Goal: Information Seeking & Learning: Learn about a topic

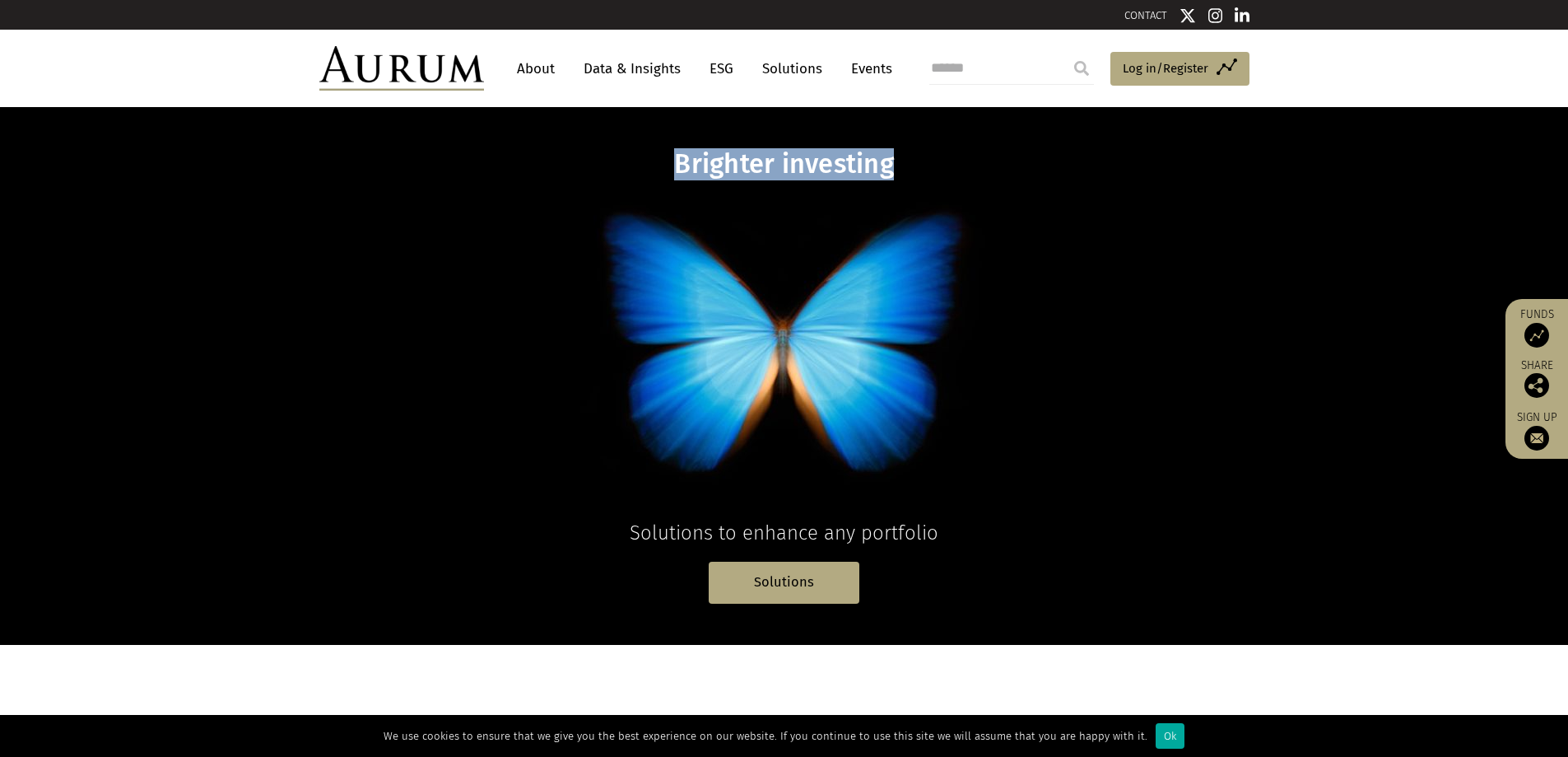
drag, startPoint x: 679, startPoint y: 160, endPoint x: 889, endPoint y: 164, distance: 210.0
click at [889, 164] on h1 "Brighter investing" at bounding box center [784, 164] width 635 height 32
click at [878, 181] on div at bounding box center [878, 181] width 0 height 0
click at [1148, 255] on div "Brighter investing Solutions to enhance any portfolio Solutions" at bounding box center [784, 376] width 963 height 455
click at [621, 69] on link "Data & Insights" at bounding box center [632, 68] width 114 height 30
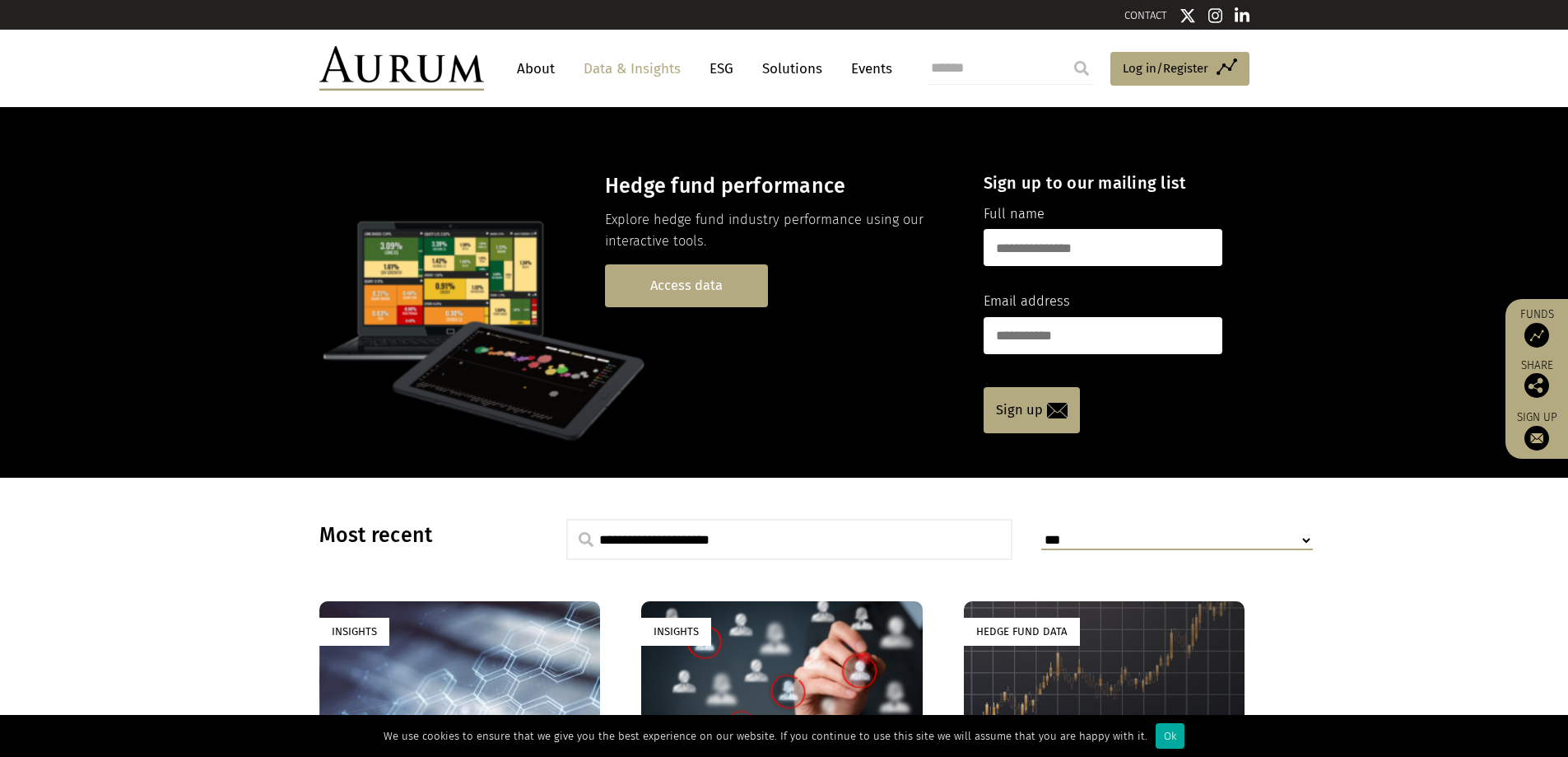
click at [682, 292] on link "Access data" at bounding box center [686, 286] width 163 height 42
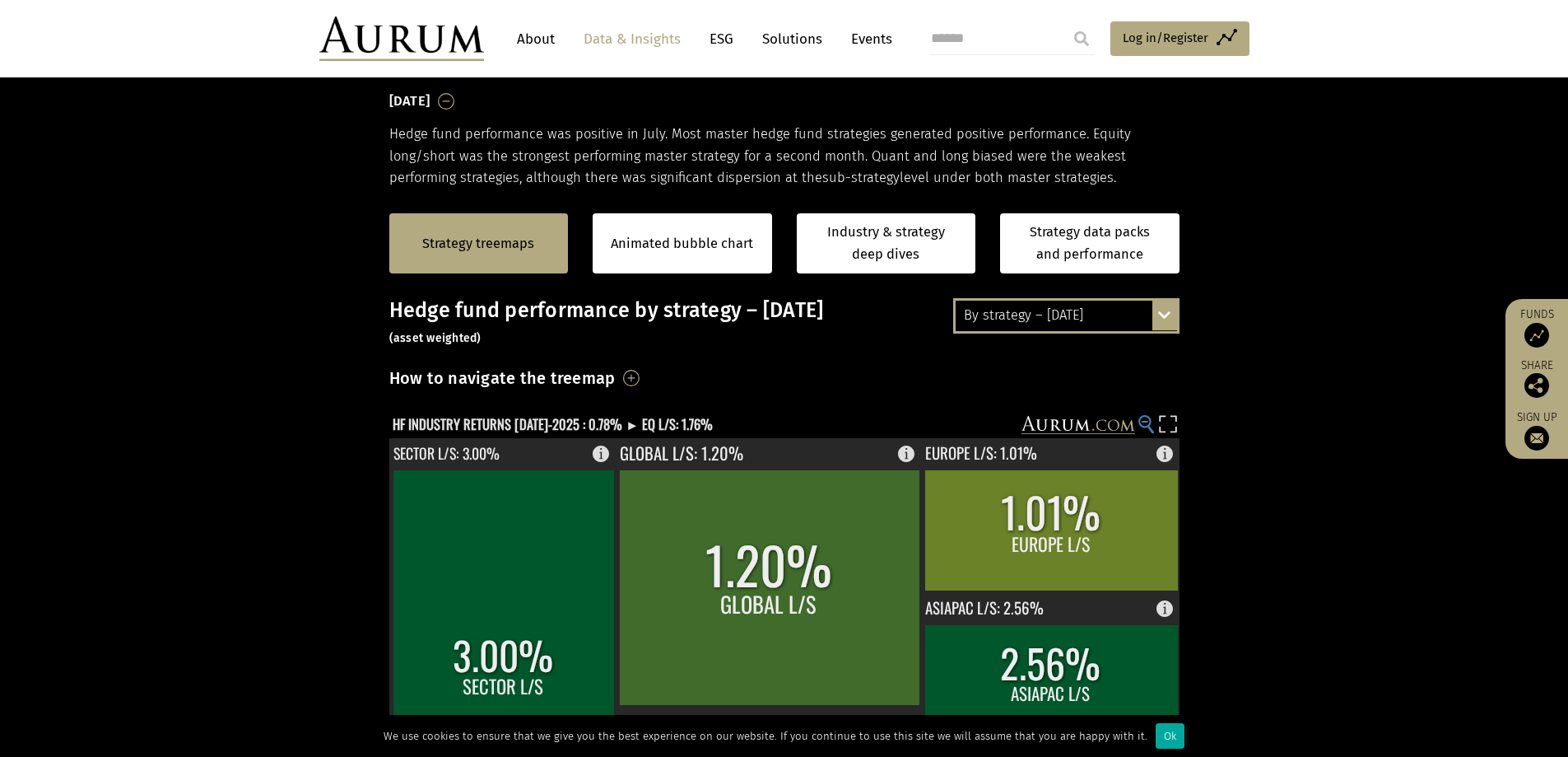
scroll to position [330, 0]
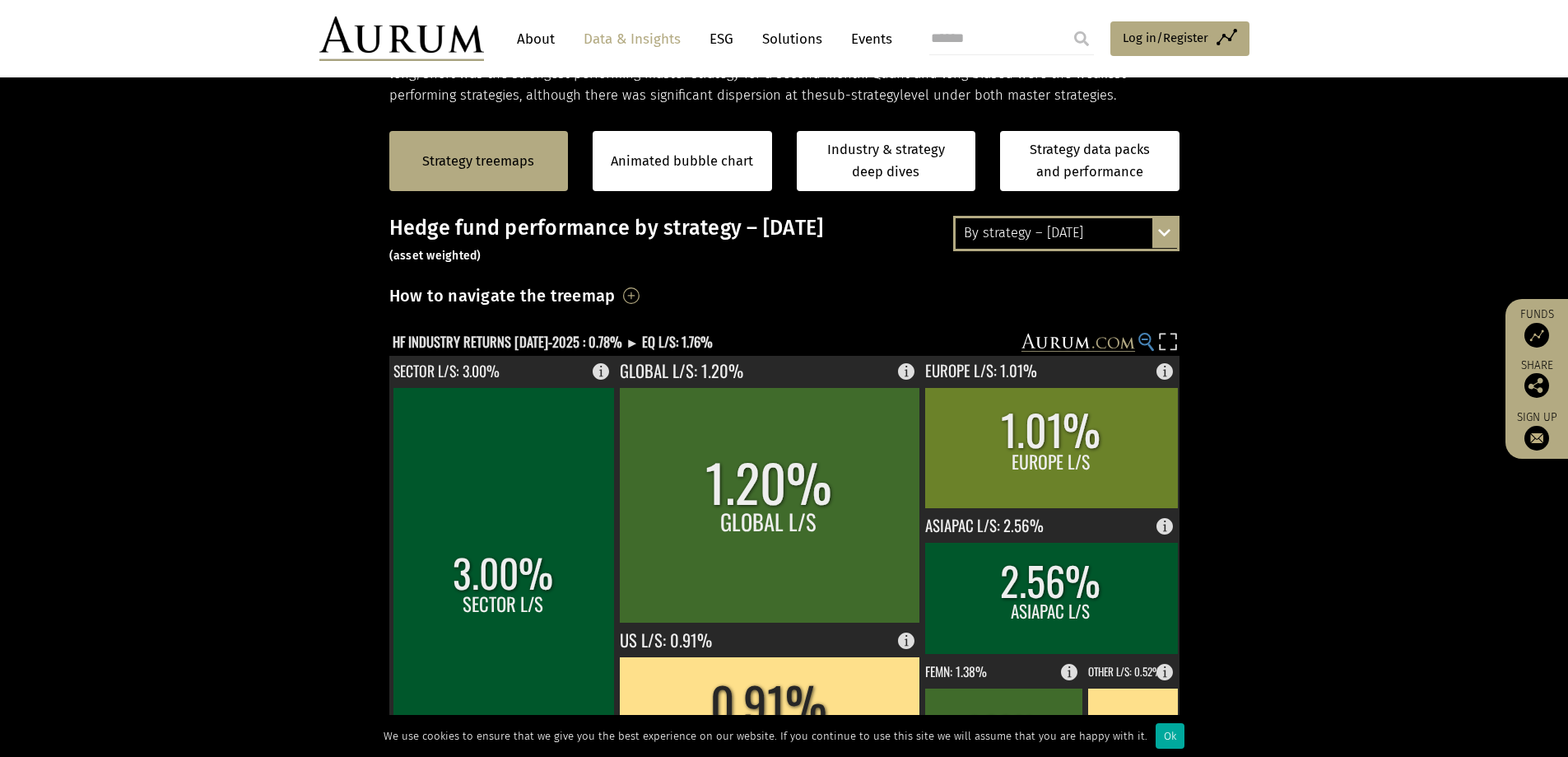
click at [1143, 339] on icon at bounding box center [1144, 339] width 7 height 2
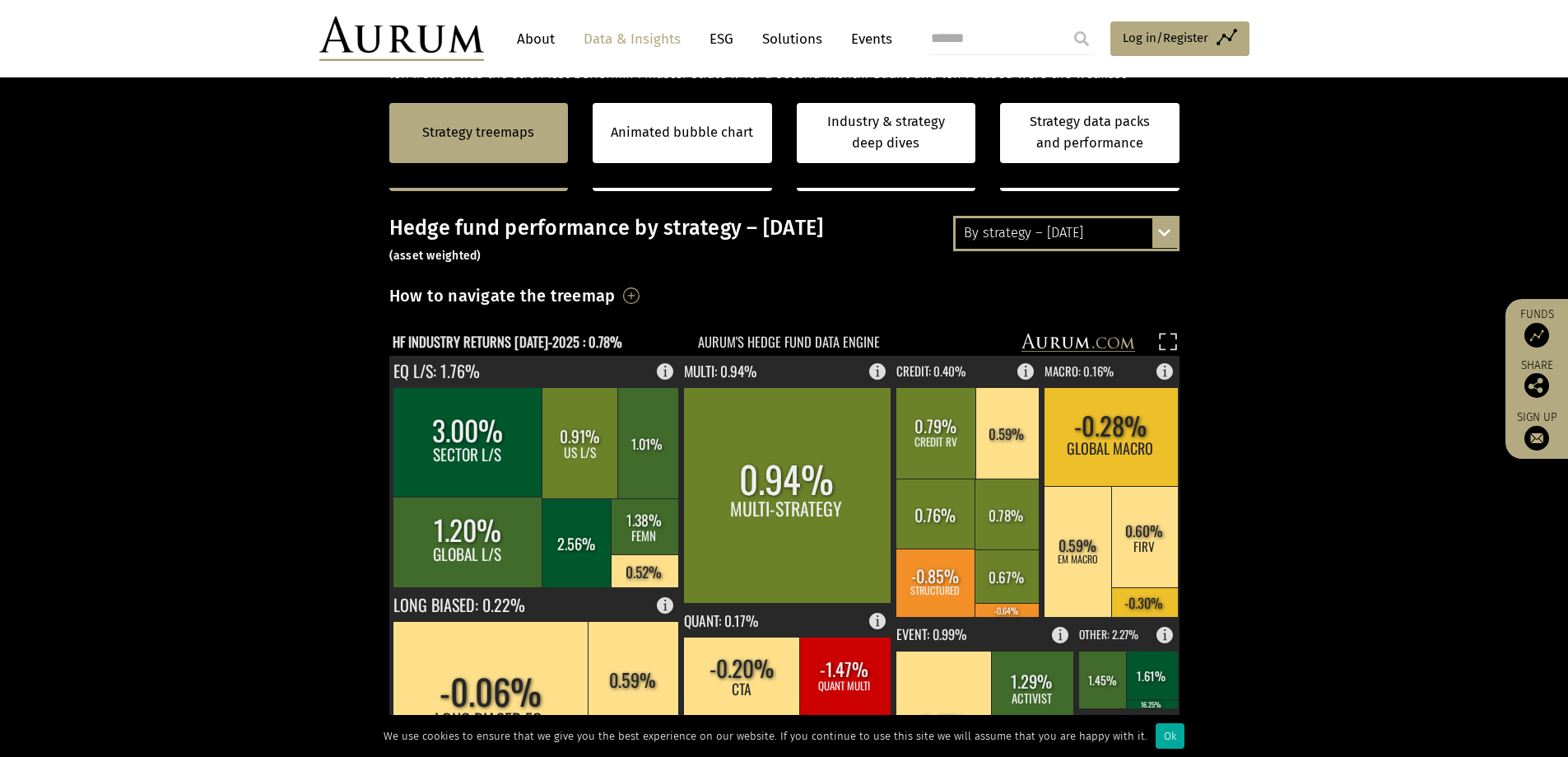
scroll to position [247, 0]
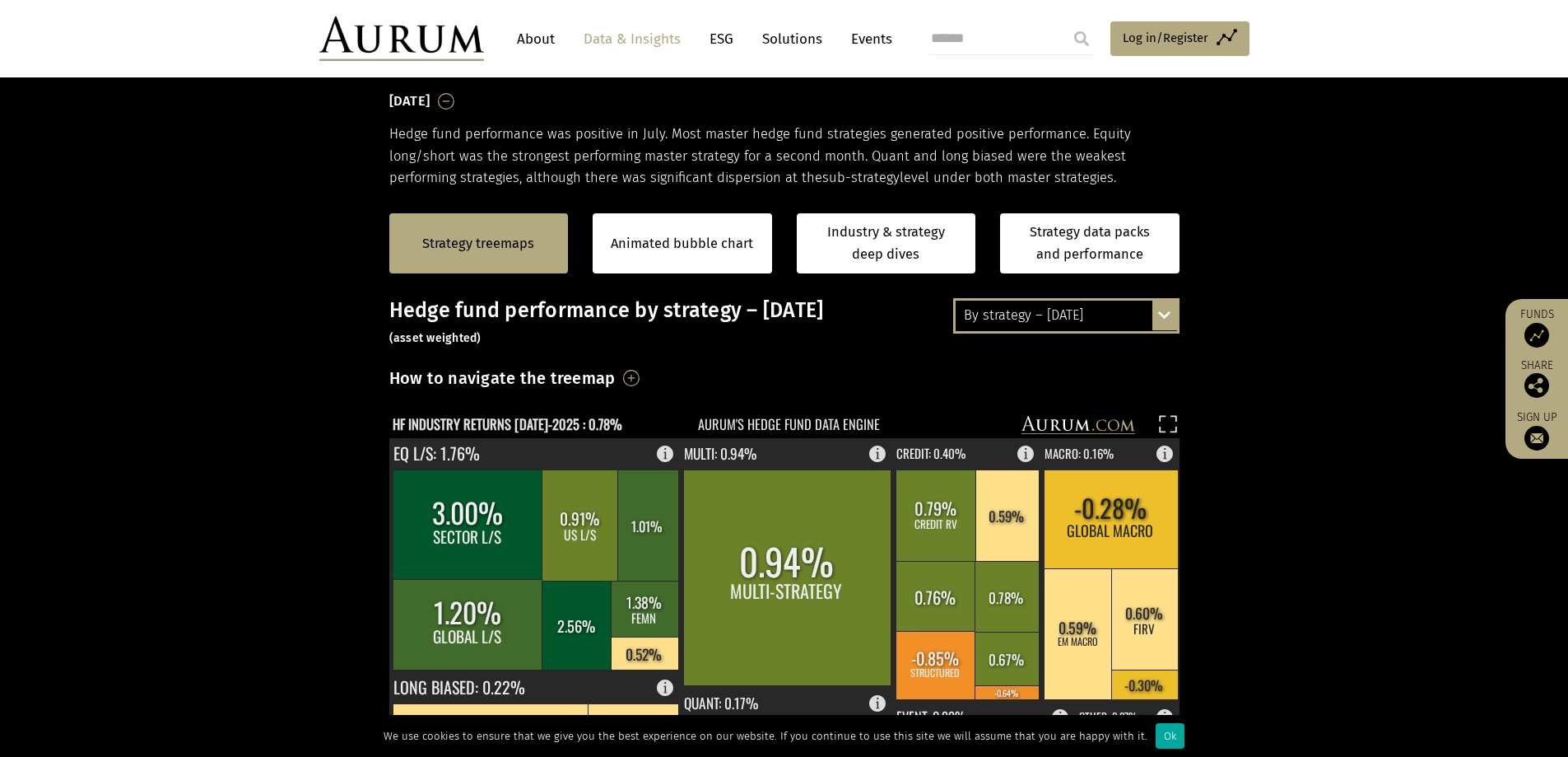
click at [1165, 311] on div "By strategy – [DATE] By strategy – [DATE] By strategy – year to date 2016 – [DA…" at bounding box center [1066, 315] width 227 height 35
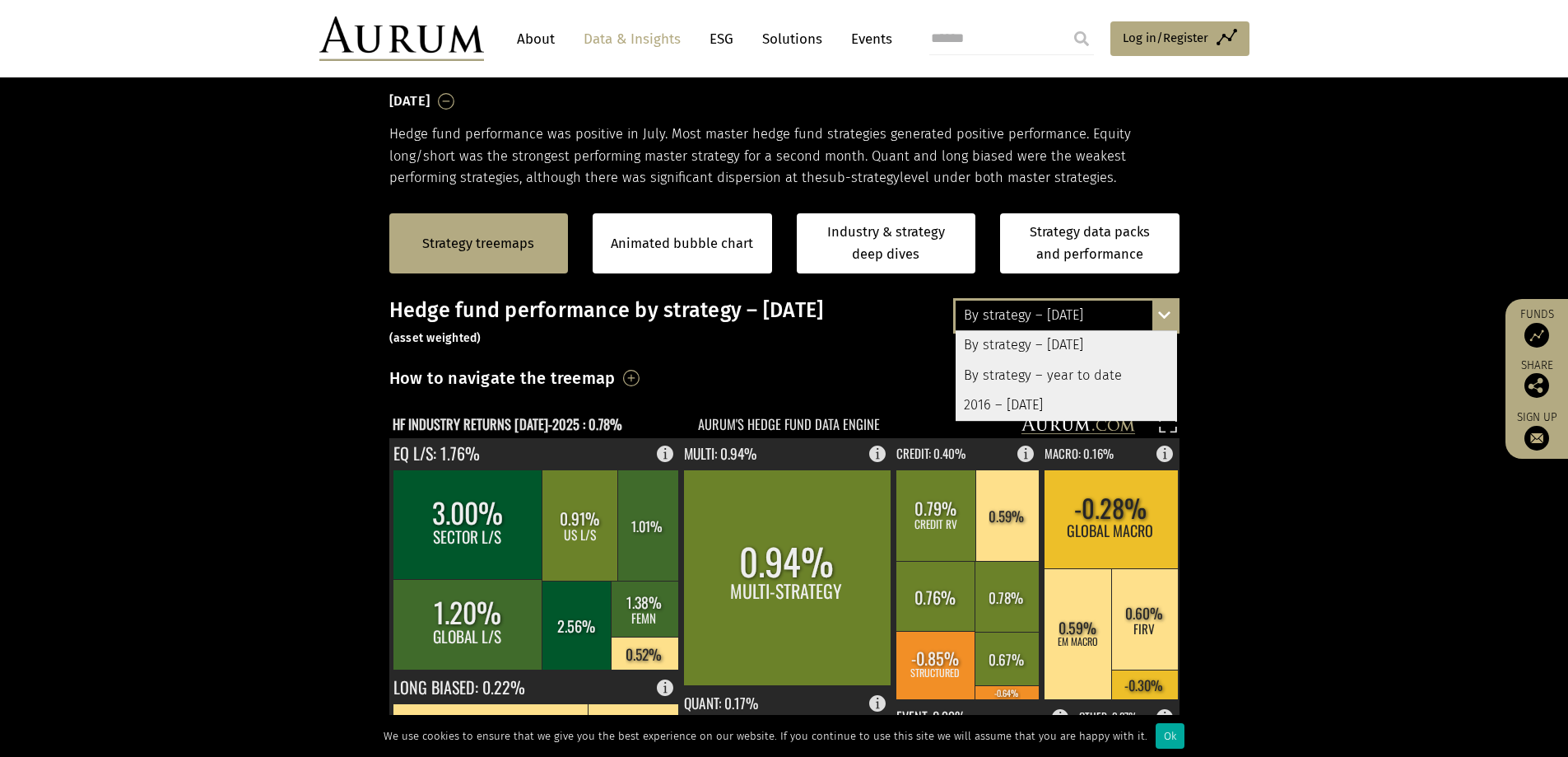
click at [1027, 408] on div "2016 – [DATE]" at bounding box center [1066, 405] width 222 height 30
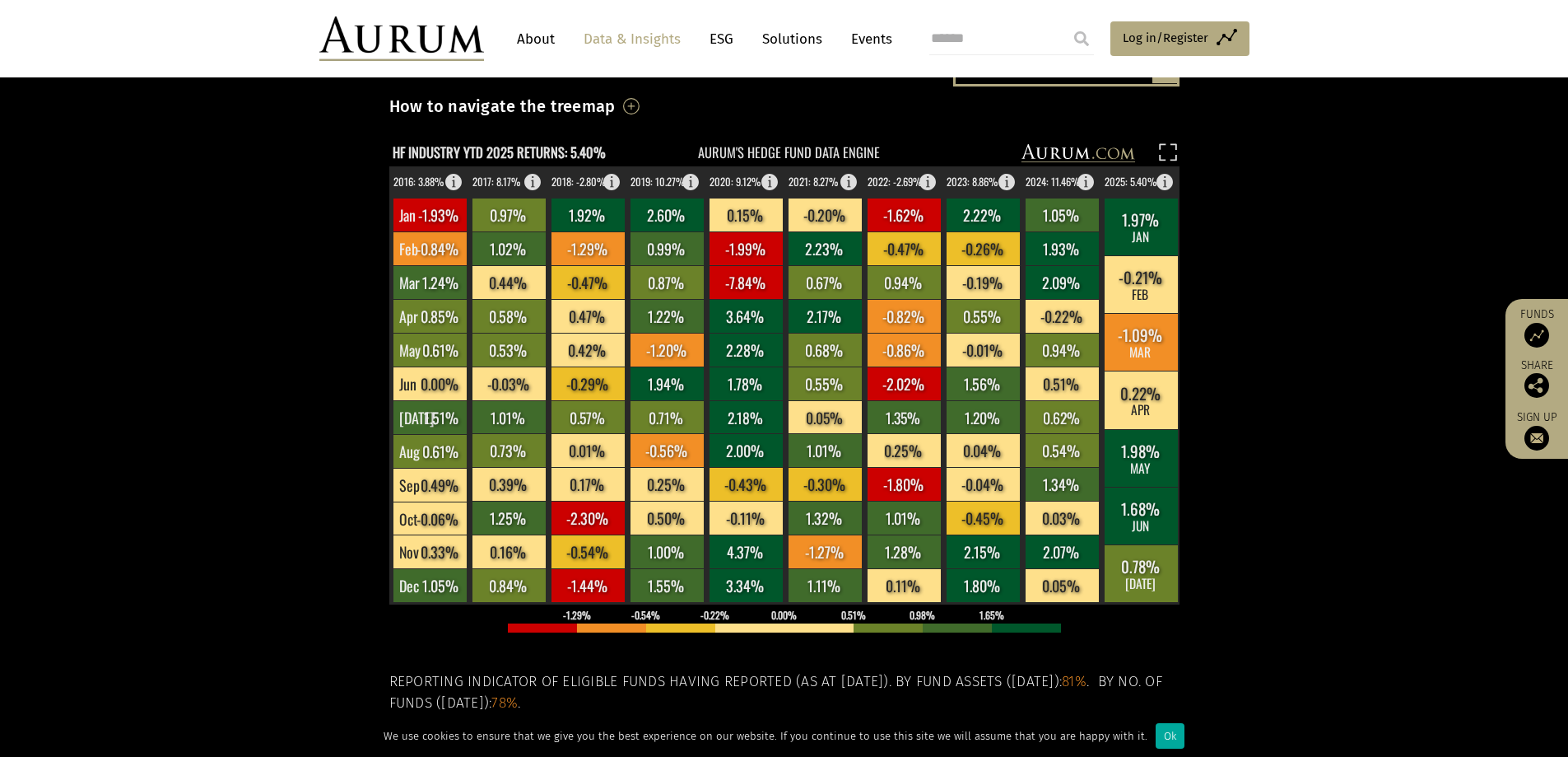
scroll to position [330, 0]
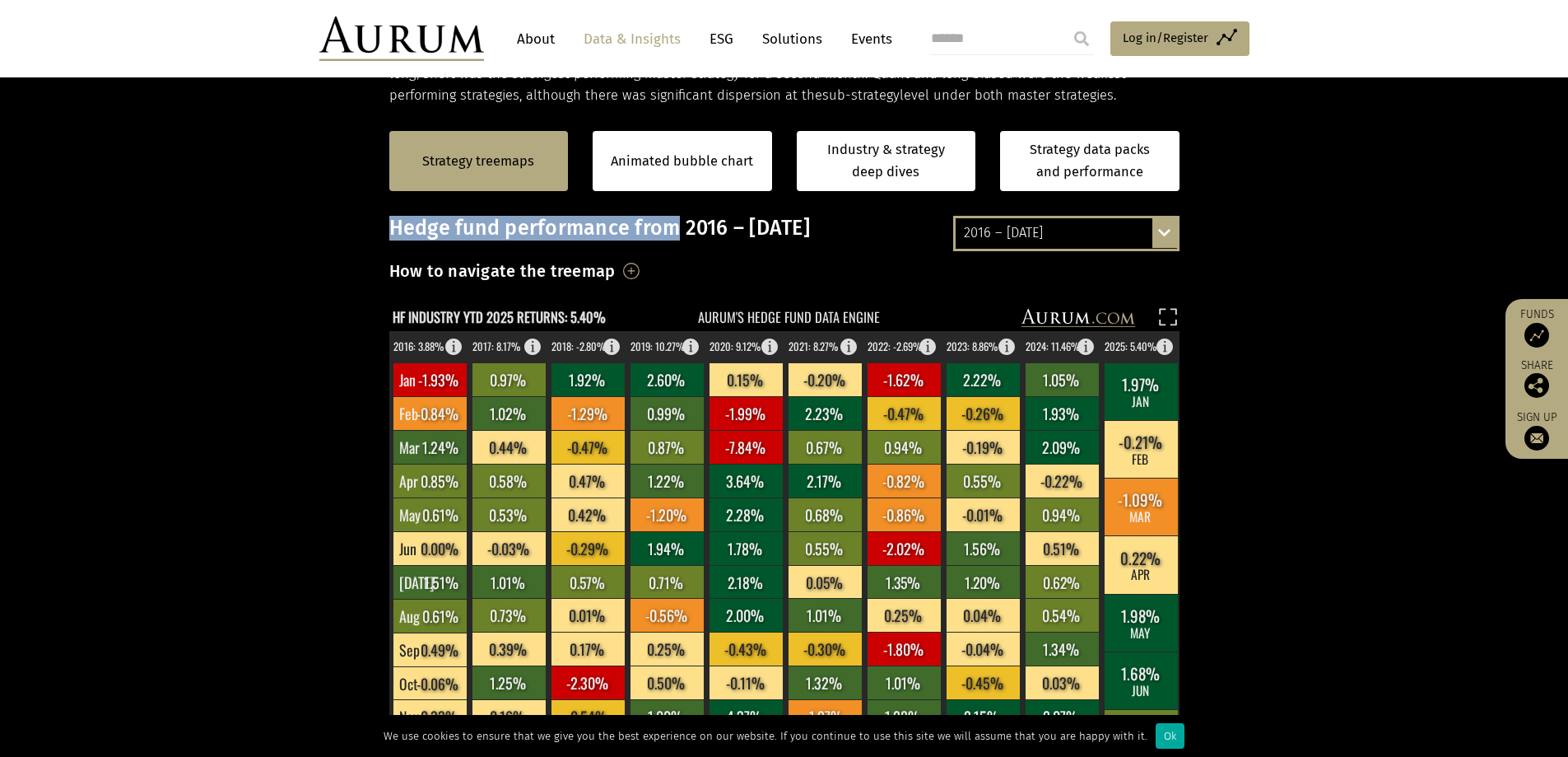
drag, startPoint x: 390, startPoint y: 230, endPoint x: 671, endPoint y: 223, distance: 281.1
click at [671, 223] on h3 "Hedge fund performance from 2016 – [DATE]" at bounding box center [784, 228] width 790 height 24
click at [660, 193] on div at bounding box center [660, 193] width 0 height 0
click at [1390, 271] on section "Strategy treemaps Animated bubble chart Industry & strategy deep dives Strategy…" at bounding box center [784, 620] width 1568 height 1029
